Goal: Use online tool/utility: Utilize a website feature to perform a specific function

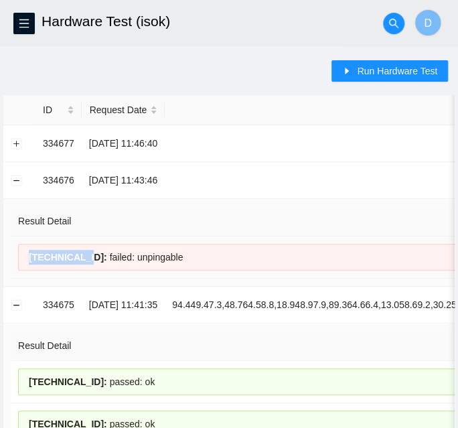
drag, startPoint x: 81, startPoint y: 256, endPoint x: 30, endPoint y: 248, distance: 51.5
copy span "[TECHNICAL_ID]"
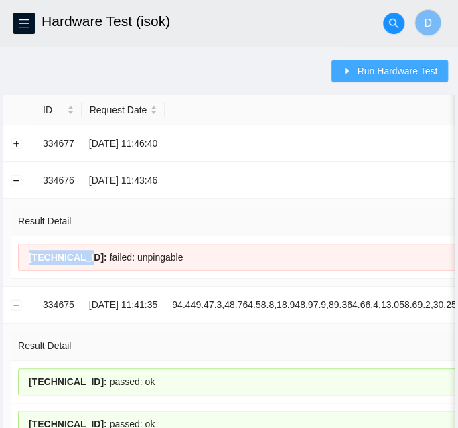
click at [352, 74] on icon "caret-right" at bounding box center [346, 70] width 9 height 9
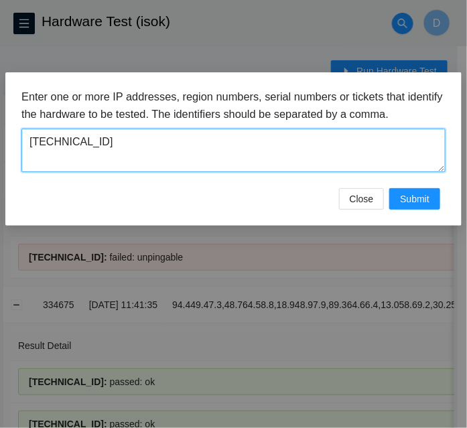
click at [272, 151] on textarea "[TECHNICAL_ID]" at bounding box center [233, 151] width 424 height 44
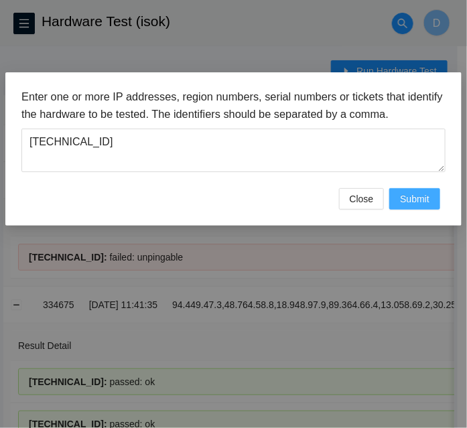
click at [419, 205] on span "Submit" at bounding box center [414, 199] width 29 height 15
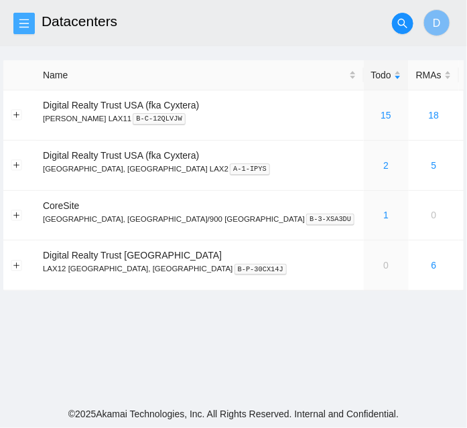
click at [23, 30] on button "button" at bounding box center [23, 23] width 21 height 21
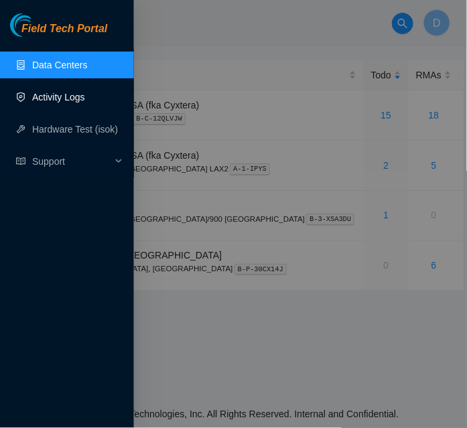
click at [60, 102] on link "Activity Logs" at bounding box center [58, 97] width 53 height 11
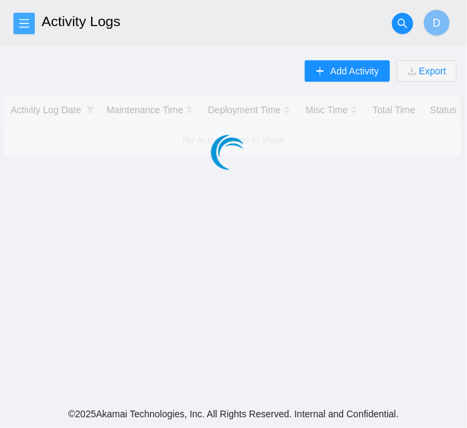
click at [21, 25] on icon "menu" at bounding box center [24, 23] width 11 height 11
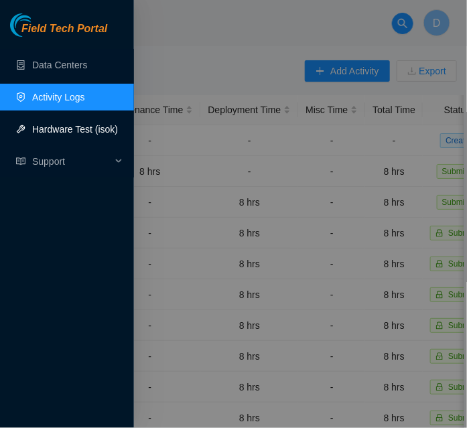
click at [57, 128] on link "Hardware Test (isok)" at bounding box center [75, 129] width 86 height 11
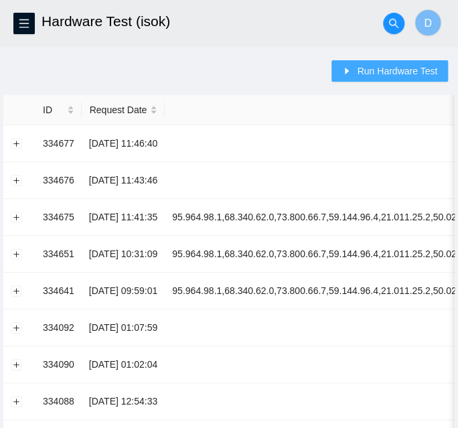
click at [382, 74] on span "Run Hardware Test" at bounding box center [397, 71] width 80 height 15
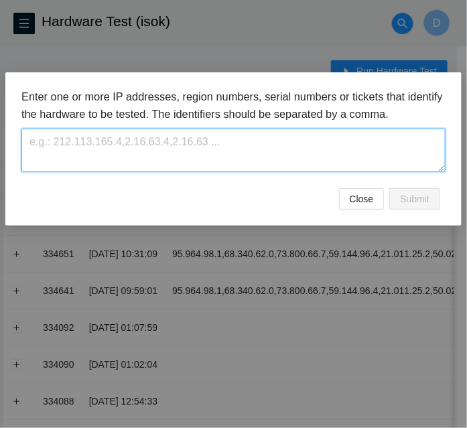
click at [287, 147] on textarea at bounding box center [233, 151] width 424 height 44
paste textarea "[TECHNICAL_ID]"
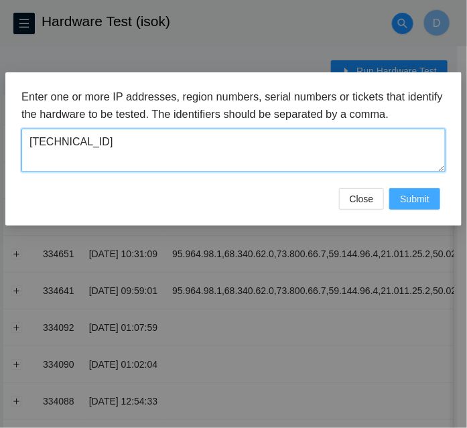
type textarea "[TECHNICAL_ID]"
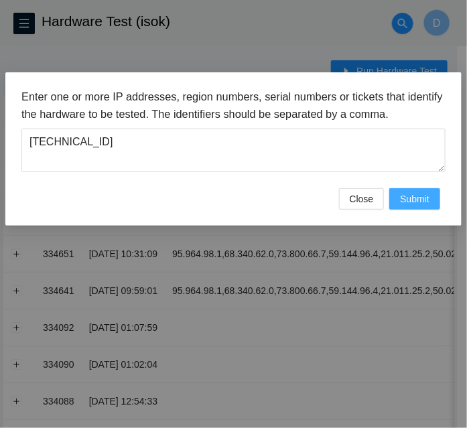
click at [415, 205] on span "Submit" at bounding box center [414, 199] width 29 height 15
